Goal: Check status: Check status

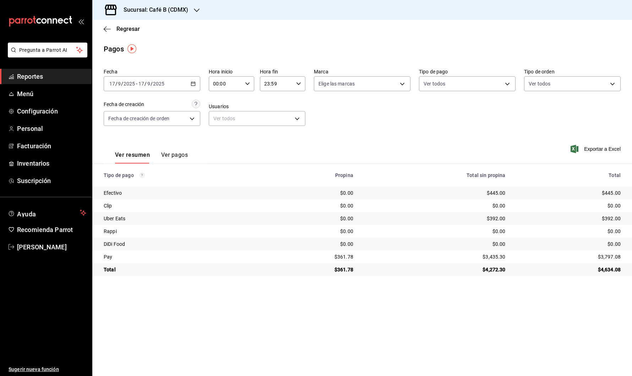
click at [38, 81] on span "Reportes" at bounding box center [51, 77] width 69 height 10
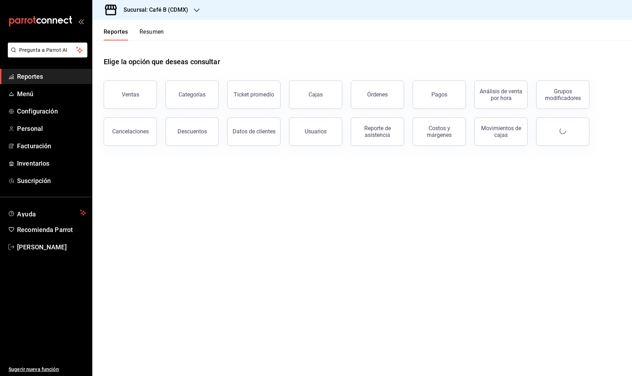
click at [152, 13] on h3 "Sucursal: Café B (CDMX)" at bounding box center [153, 10] width 70 height 9
click at [154, 17] on div at bounding box center [316, 188] width 632 height 376
click at [22, 78] on span "Reportes" at bounding box center [51, 77] width 69 height 10
click at [173, 7] on h3 "Sucursal: Café B (CDMX)" at bounding box center [153, 10] width 70 height 9
click at [160, 26] on div "Café B (CABO)" at bounding box center [145, 31] width 107 height 16
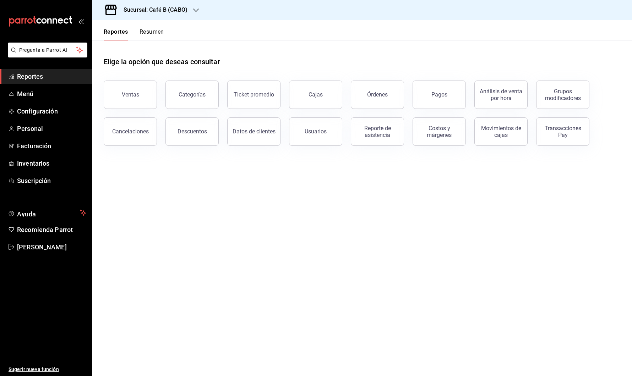
click at [158, 30] on button "Resumen" at bounding box center [152, 34] width 24 height 12
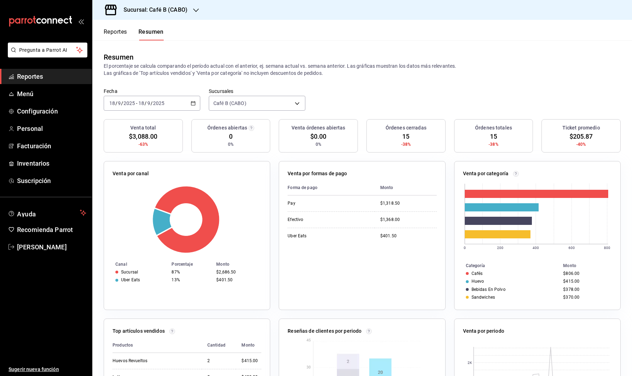
click at [177, 7] on h3 "Sucursal: Café B (CABO)" at bounding box center [153, 10] width 70 height 9
click at [166, 44] on div "Café B (CDMX)" at bounding box center [145, 46] width 95 height 7
